Goal: Task Accomplishment & Management: Manage account settings

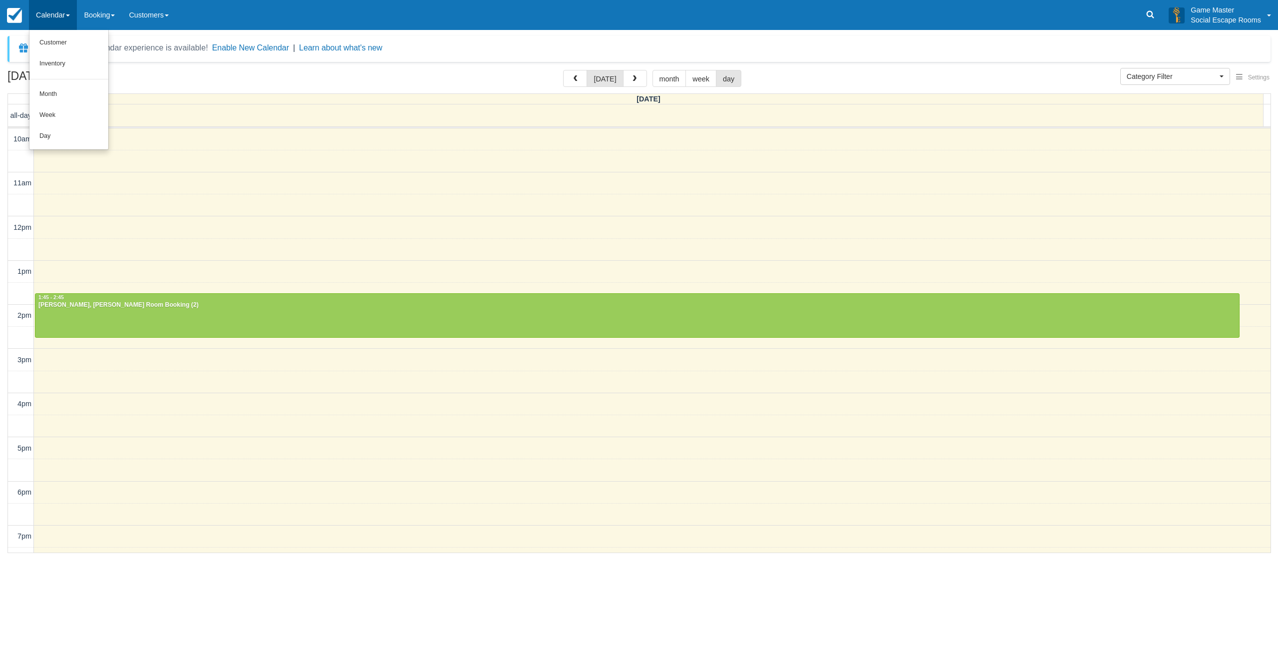
select select
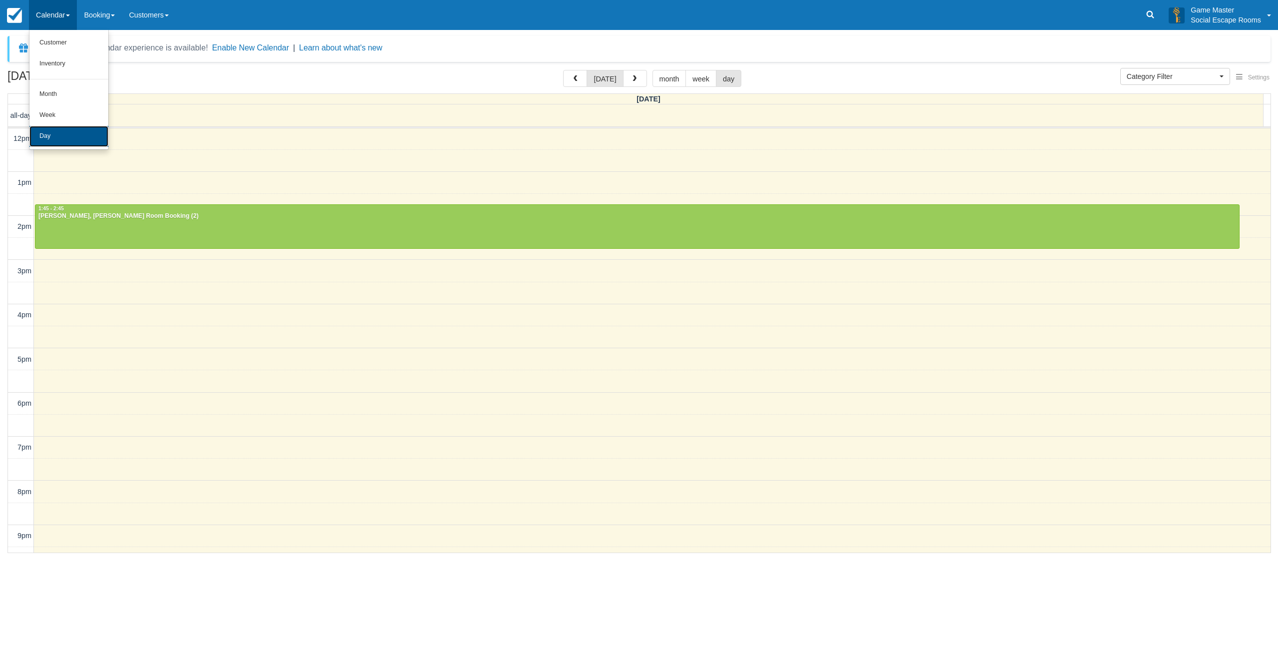
click at [56, 129] on link "Day" at bounding box center [68, 136] width 79 height 21
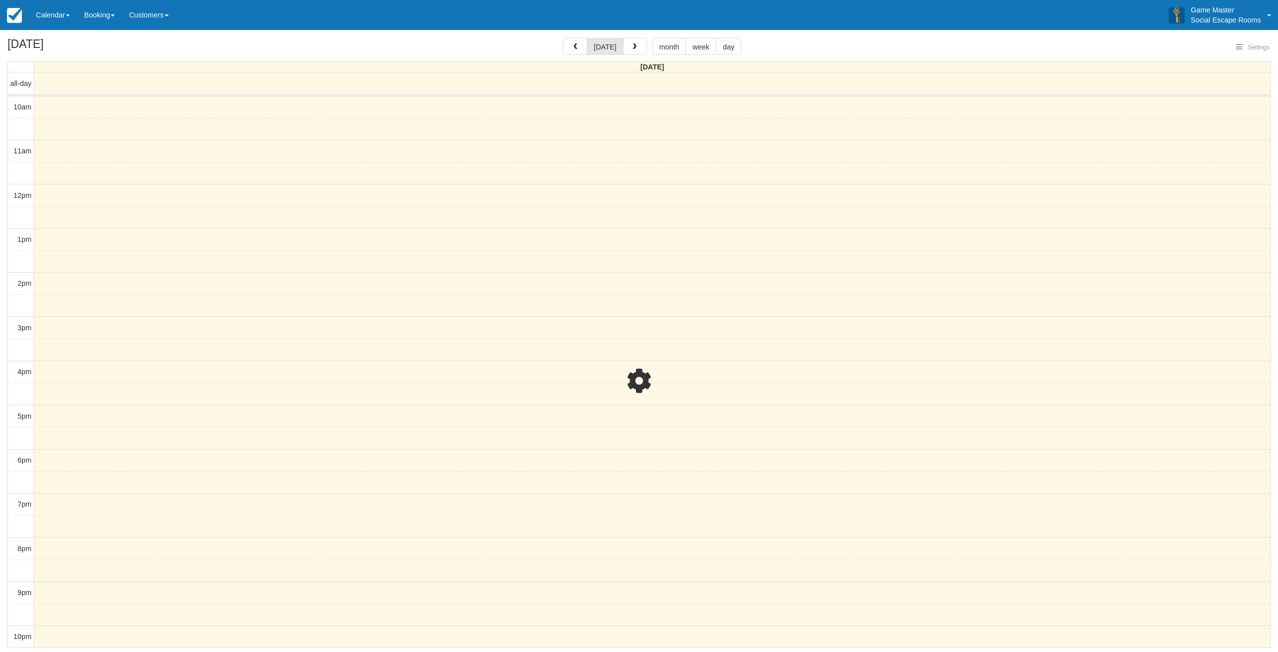
select select
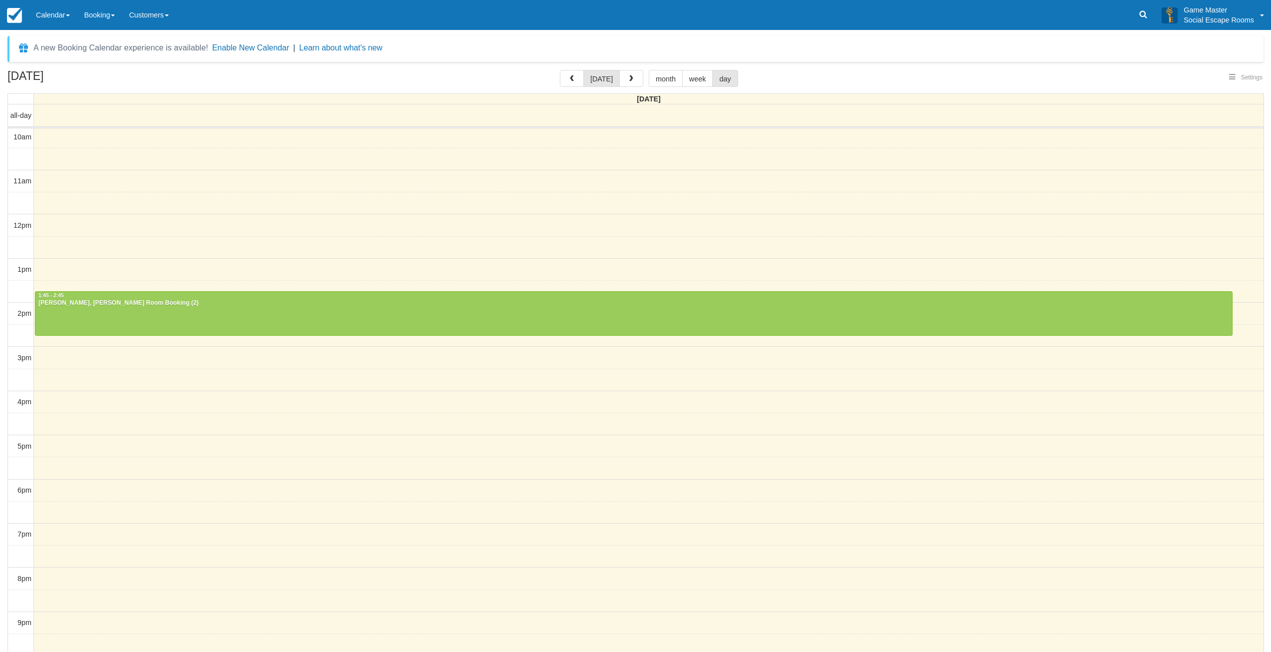
select select
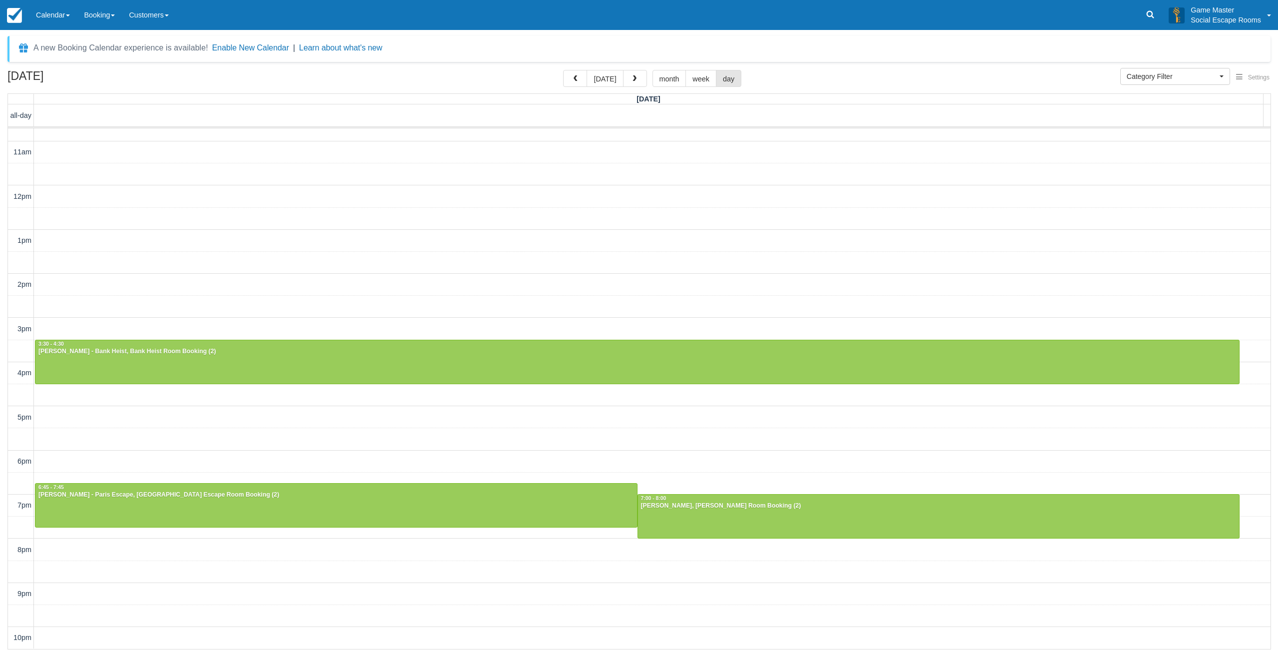
scroll to position [30, 0]
click at [59, 16] on link "Calendar" at bounding box center [53, 15] width 48 height 30
click at [60, 66] on link "Inventory" at bounding box center [68, 63] width 79 height 21
